Goal: Task Accomplishment & Management: Use online tool/utility

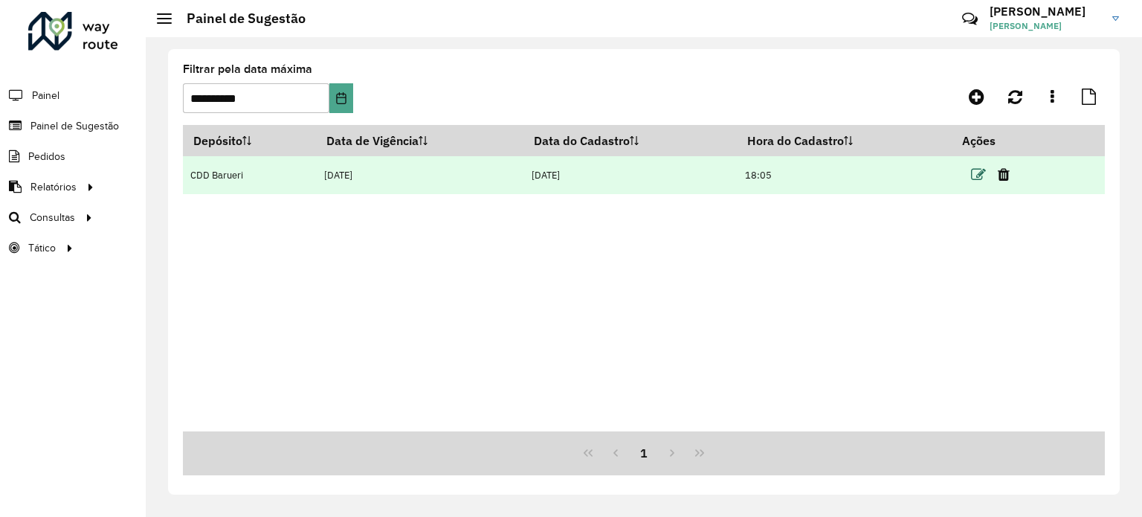
click at [977, 172] on icon at bounding box center [978, 174] width 15 height 15
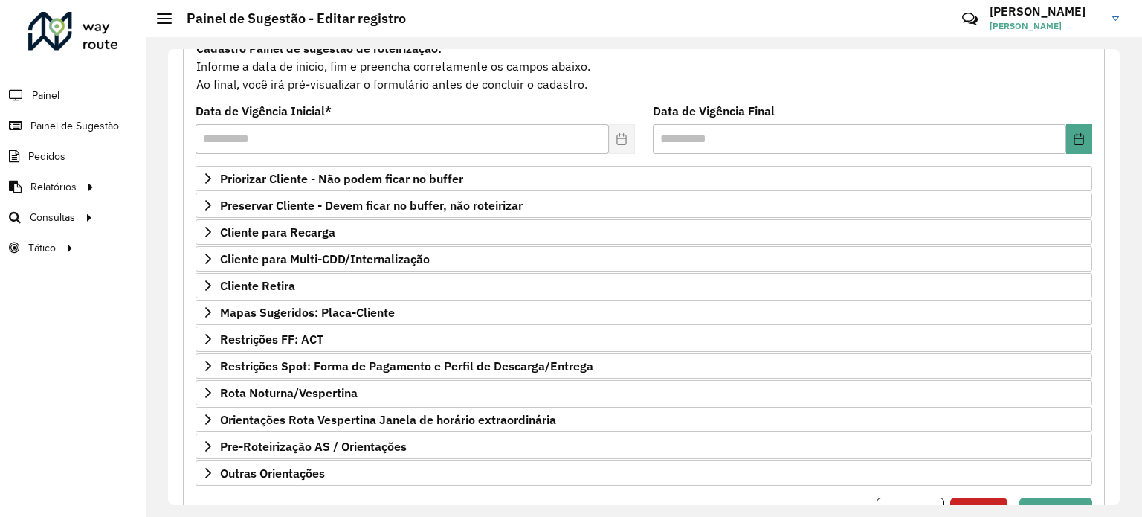
scroll to position [157, 0]
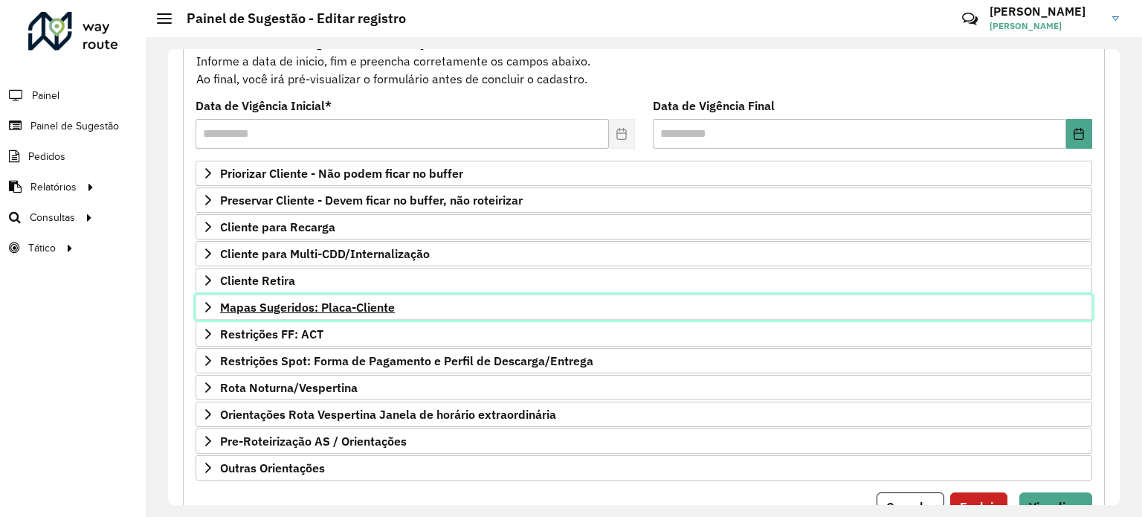
click at [349, 307] on span "Mapas Sugeridos: Placa-Cliente" at bounding box center [307, 307] width 175 height 12
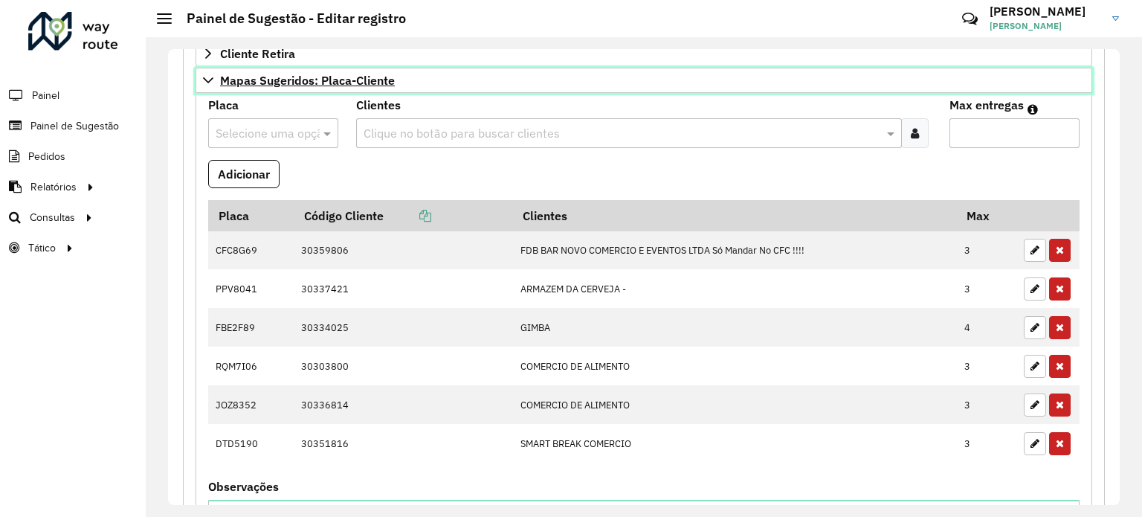
scroll to position [385, 0]
click at [337, 82] on span "Mapas Sugeridos: Placa-Cliente" at bounding box center [307, 79] width 175 height 12
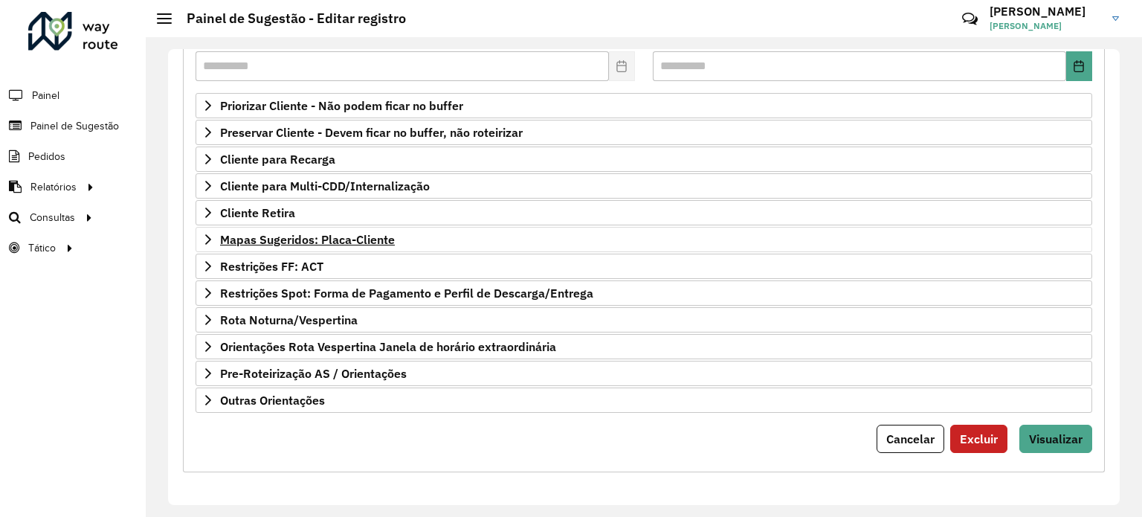
scroll to position [218, 0]
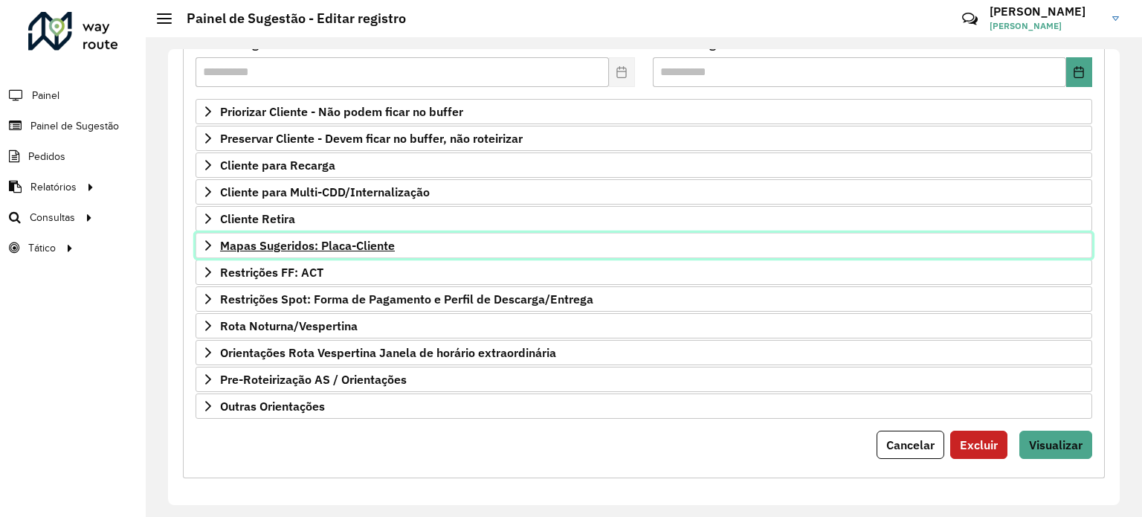
click at [347, 244] on span "Mapas Sugeridos: Placa-Cliente" at bounding box center [307, 245] width 175 height 12
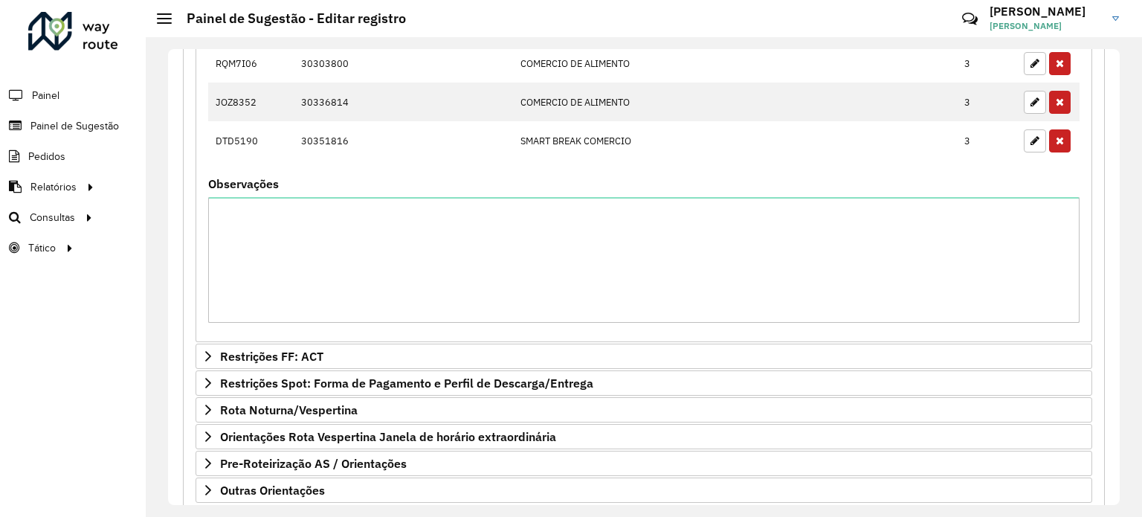
scroll to position [768, 0]
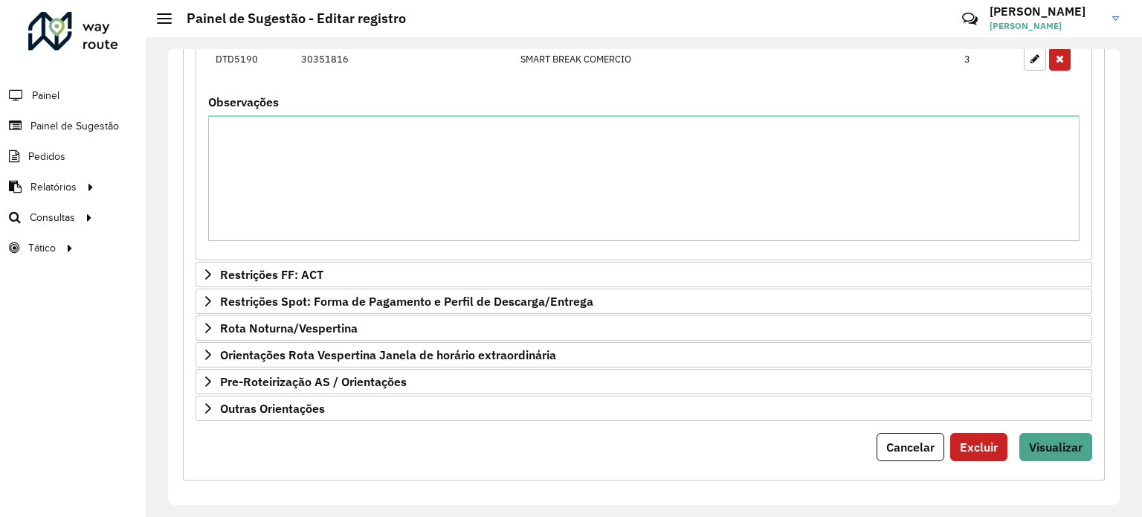
click at [1058, 452] on button "Visualizar" at bounding box center [1055, 447] width 73 height 28
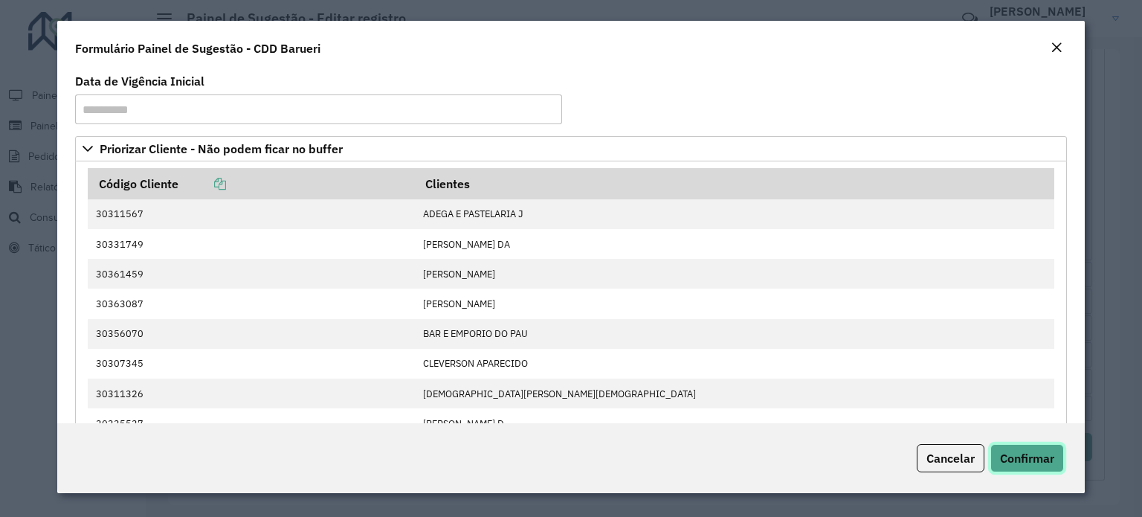
click at [1032, 452] on span "Confirmar" at bounding box center [1027, 457] width 54 height 15
